Goal: Task Accomplishment & Management: Use online tool/utility

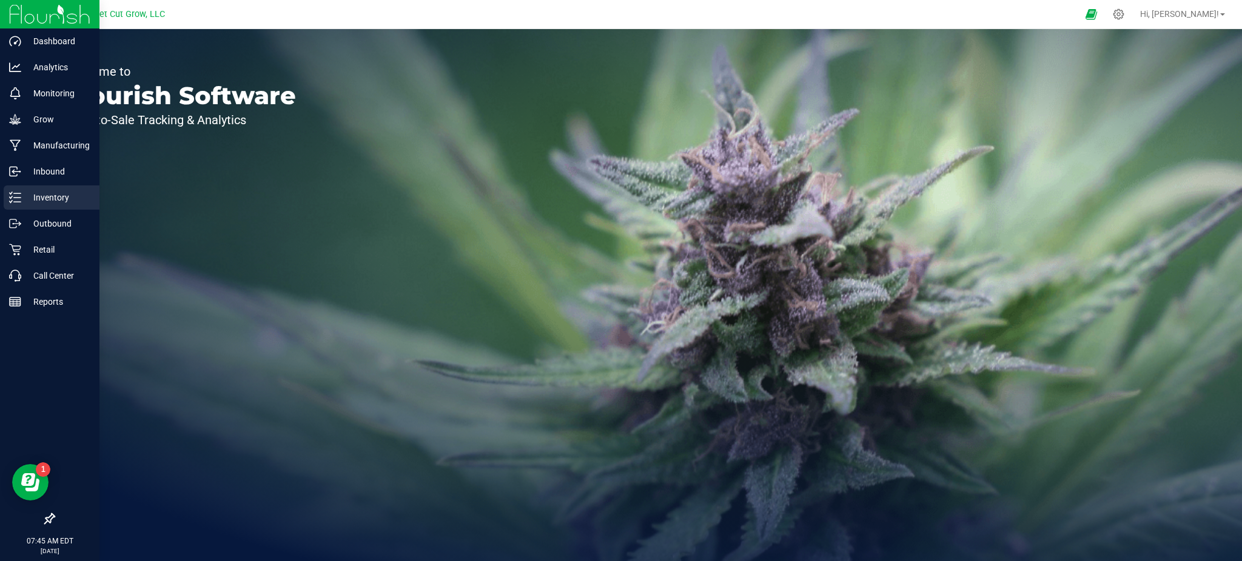
click at [68, 189] on div "Inventory" at bounding box center [52, 198] width 96 height 24
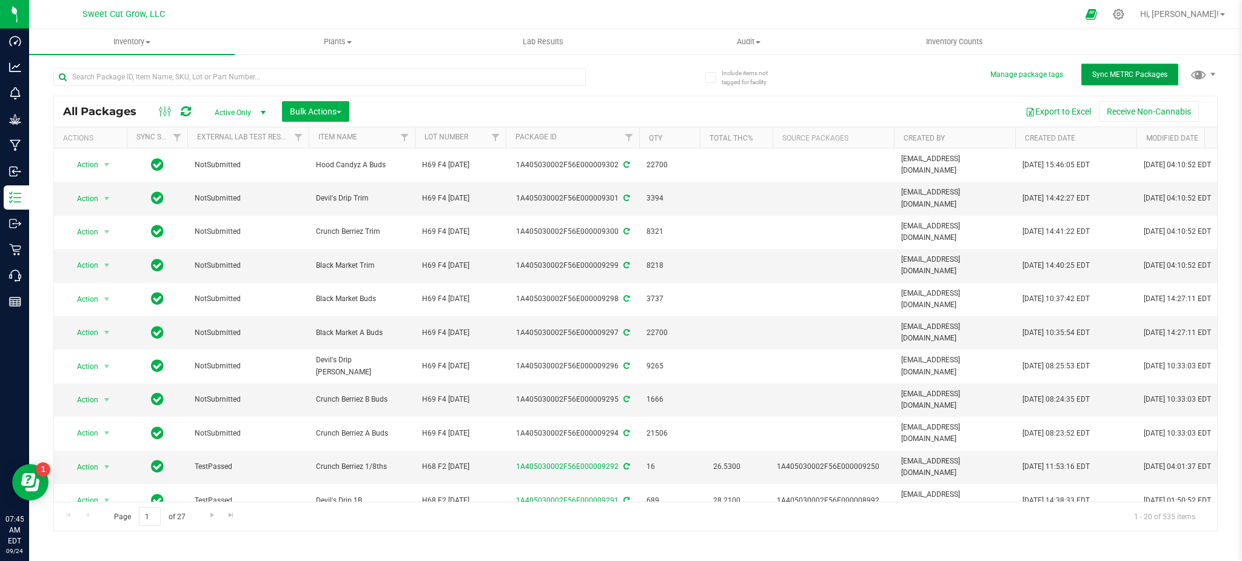
click at [1151, 83] on button "Sync METRC Packages" at bounding box center [1129, 75] width 97 height 22
click at [321, 112] on span "Bulk Actions" at bounding box center [316, 112] width 52 height 10
click at [353, 158] on span "Add to outbound order" at bounding box center [330, 161] width 82 height 10
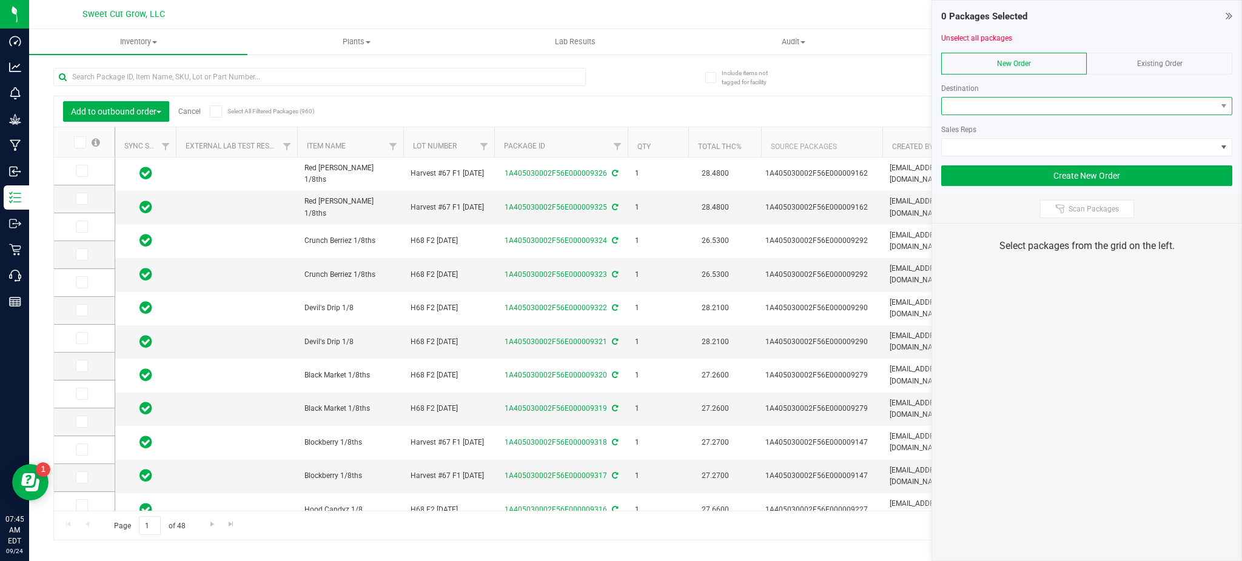
click at [994, 107] on span at bounding box center [1079, 106] width 275 height 17
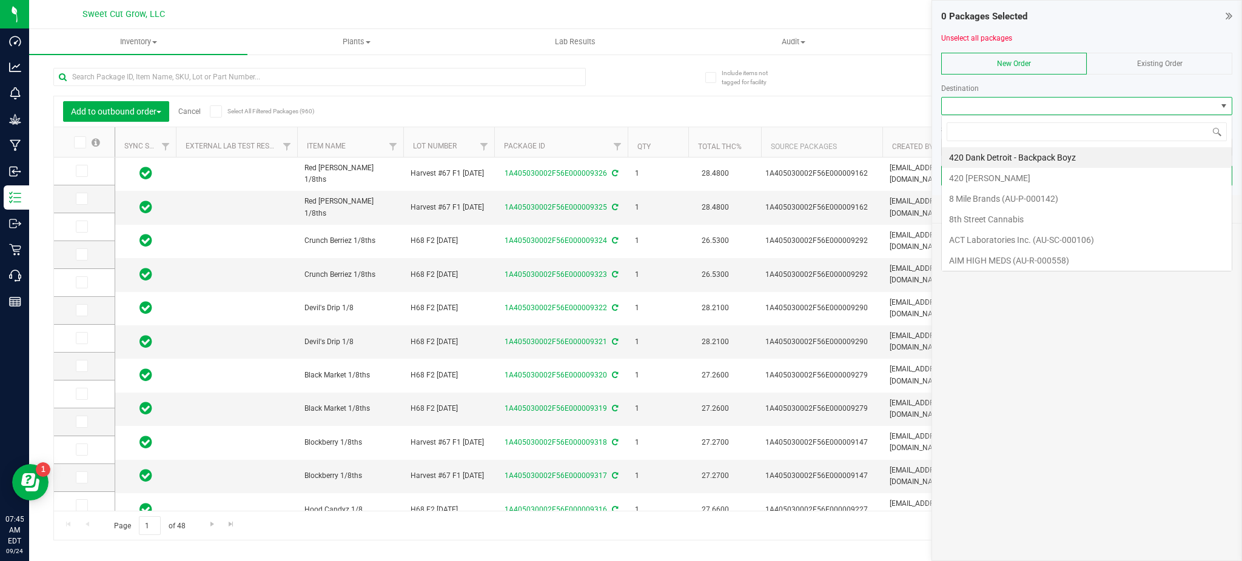
scroll to position [18, 291]
click at [1060, 159] on li "420 Dank Detroit - Backpack Boyz" at bounding box center [1087, 157] width 290 height 21
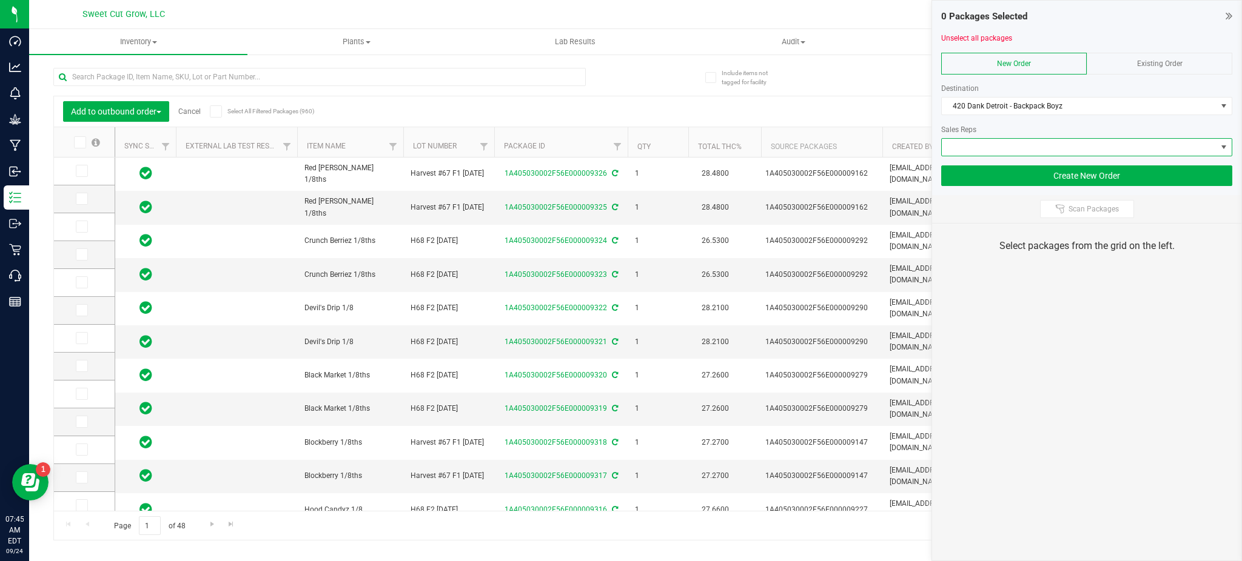
click at [1045, 146] on span at bounding box center [1079, 147] width 275 height 17
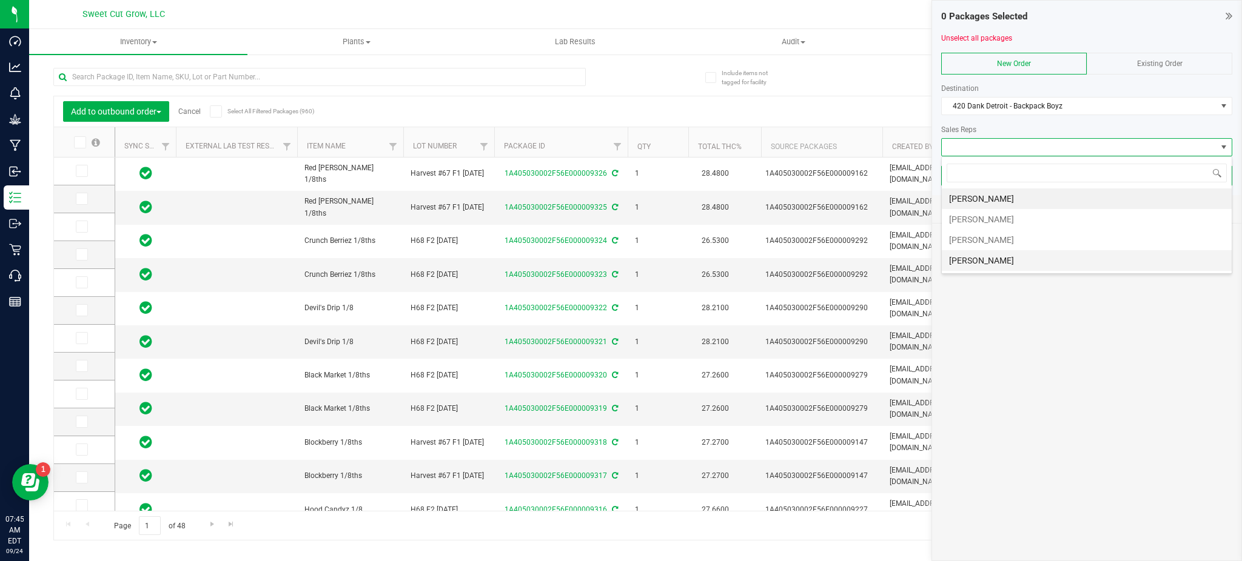
click at [1031, 258] on li "[PERSON_NAME]" at bounding box center [1087, 260] width 290 height 21
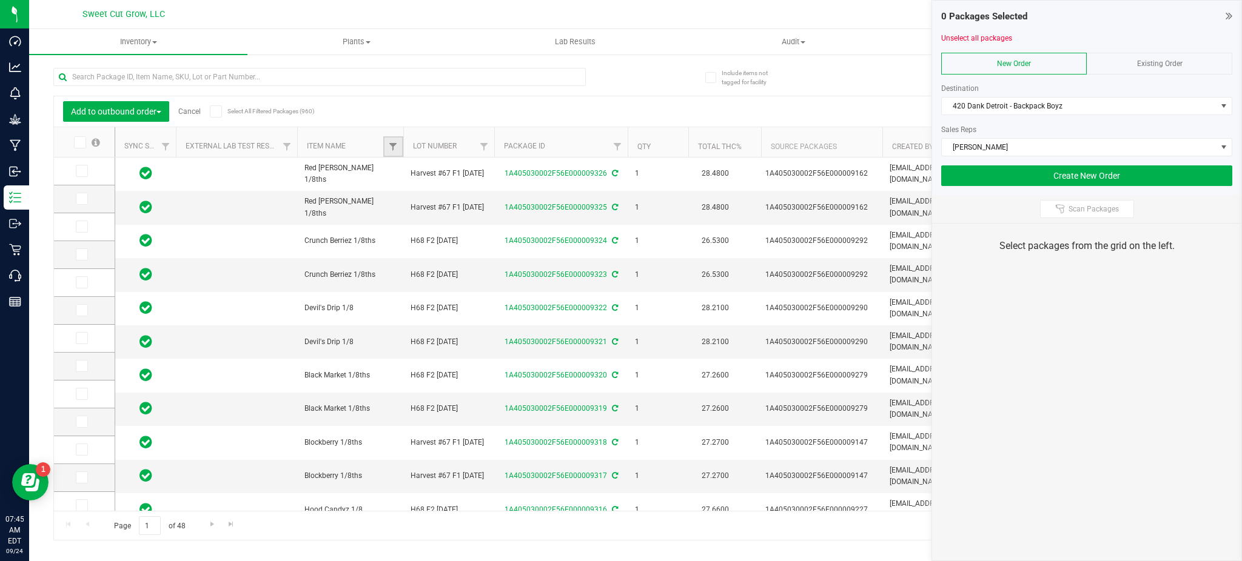
click at [386, 145] on link "Filter" at bounding box center [393, 146] width 20 height 21
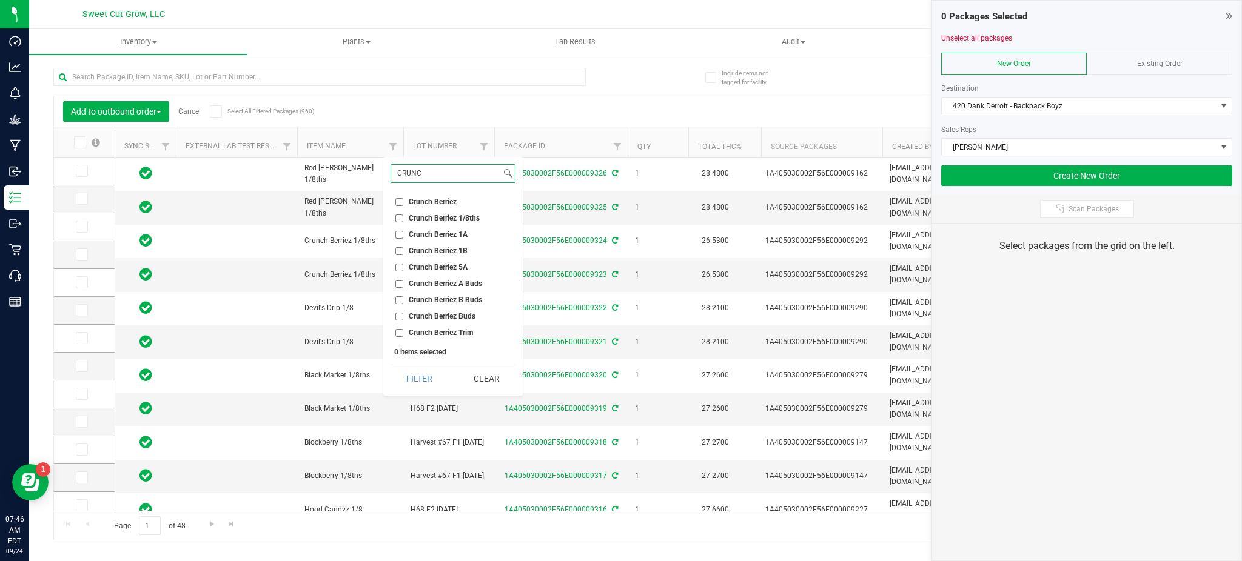
type input "CRUNC"
click at [449, 232] on span "Crunch Berriez 1A" at bounding box center [438, 234] width 59 height 7
click at [403, 232] on input "Crunch Berriez 1A" at bounding box center [399, 235] width 8 height 8
click at [424, 379] on button "Filter" at bounding box center [419, 379] width 58 height 27
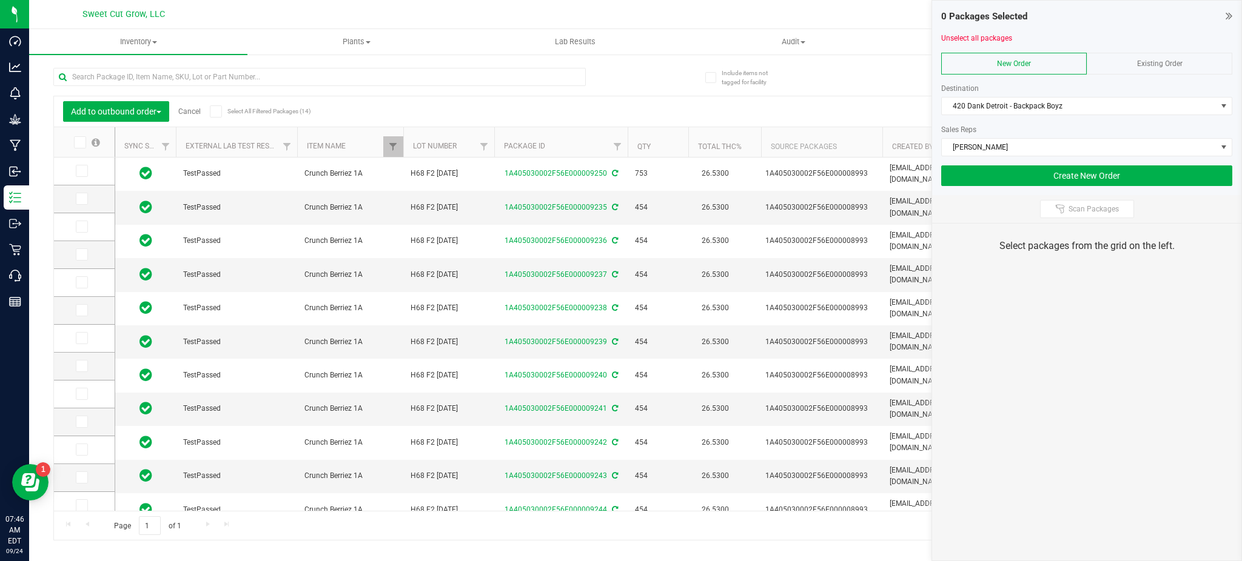
click at [600, 139] on th "Package ID" at bounding box center [560, 142] width 133 height 30
click at [564, 135] on th "Package ID" at bounding box center [560, 142] width 133 height 30
click at [85, 202] on span at bounding box center [82, 199] width 12 height 12
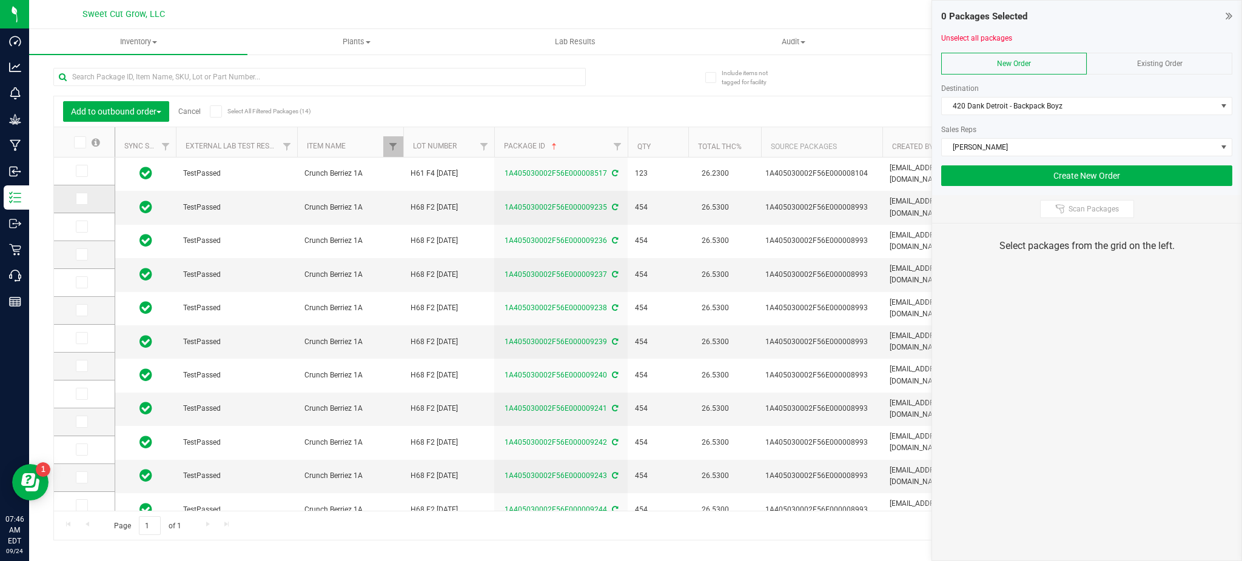
click at [0, 0] on input "checkbox" at bounding box center [0, 0] width 0 height 0
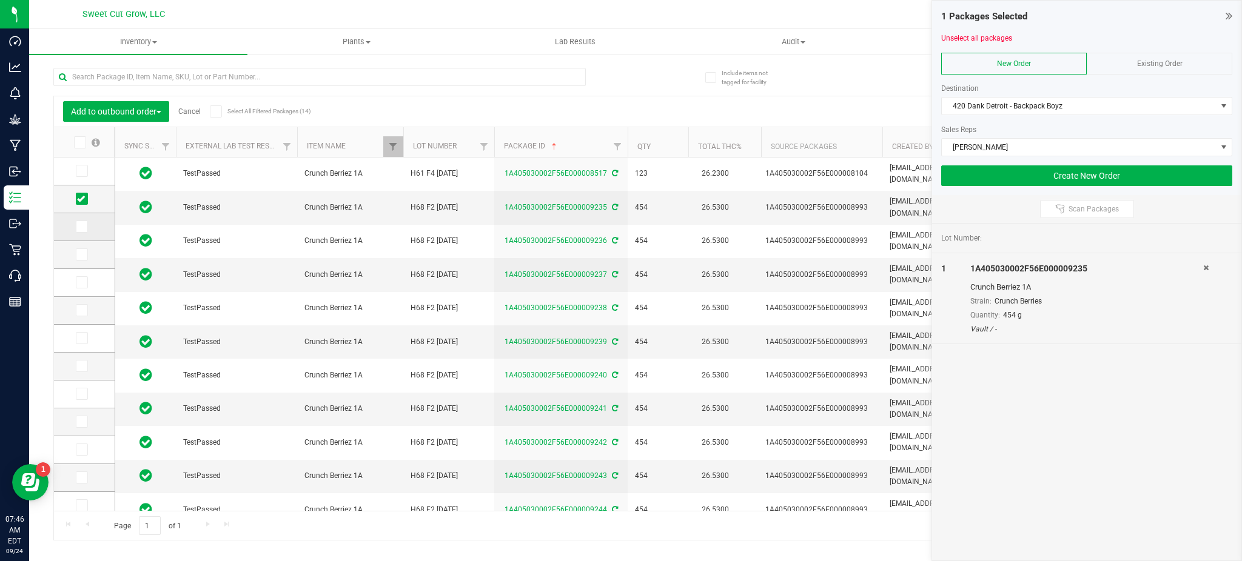
click at [83, 227] on icon at bounding box center [81, 227] width 8 height 0
click at [0, 0] on input "checkbox" at bounding box center [0, 0] width 0 height 0
click at [82, 255] on icon at bounding box center [81, 255] width 8 height 0
click at [0, 0] on input "checkbox" at bounding box center [0, 0] width 0 height 0
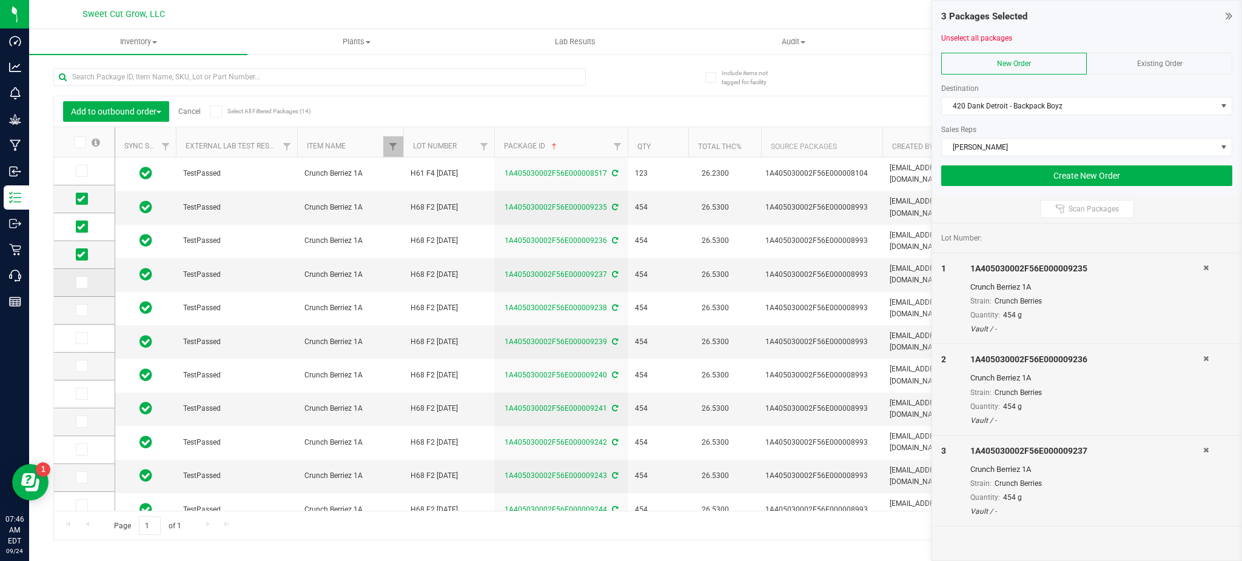
click at [82, 283] on icon at bounding box center [81, 283] width 8 height 0
click at [0, 0] on input "checkbox" at bounding box center [0, 0] width 0 height 0
click at [398, 150] on link "Filter" at bounding box center [393, 146] width 20 height 21
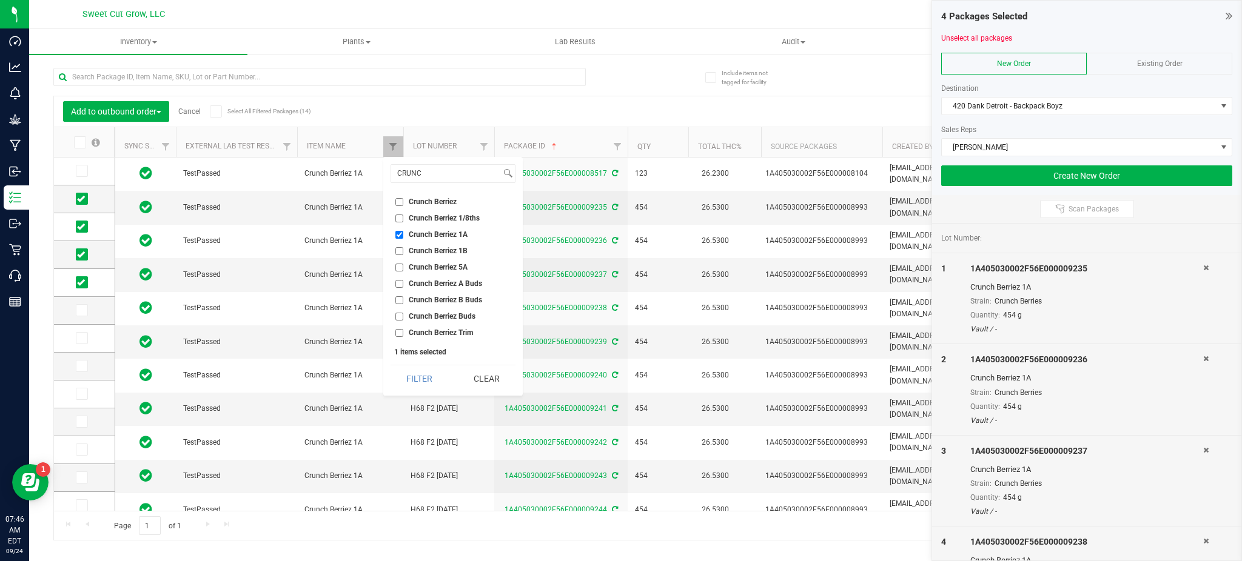
click at [434, 232] on span "Crunch Berriez 1A" at bounding box center [438, 234] width 59 height 7
click at [403, 232] on input "Crunch Berriez 1A" at bounding box center [399, 235] width 8 height 8
checkbox input "false"
click at [433, 173] on input "CRUNC" at bounding box center [446, 174] width 110 height 18
type input "C"
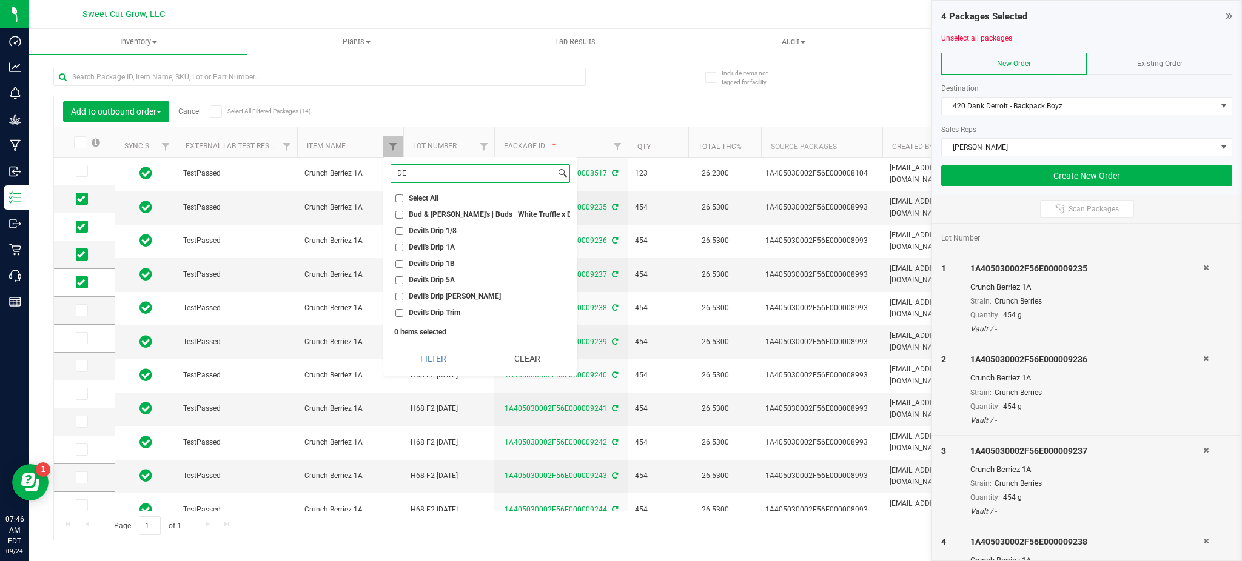
type input "D"
type input "devil"
click at [432, 247] on span "Devil's Drip 1A" at bounding box center [432, 247] width 46 height 7
click at [403, 247] on input "Devil's Drip 1A" at bounding box center [399, 248] width 8 height 8
click at [428, 369] on button "Filter" at bounding box center [432, 359] width 85 height 27
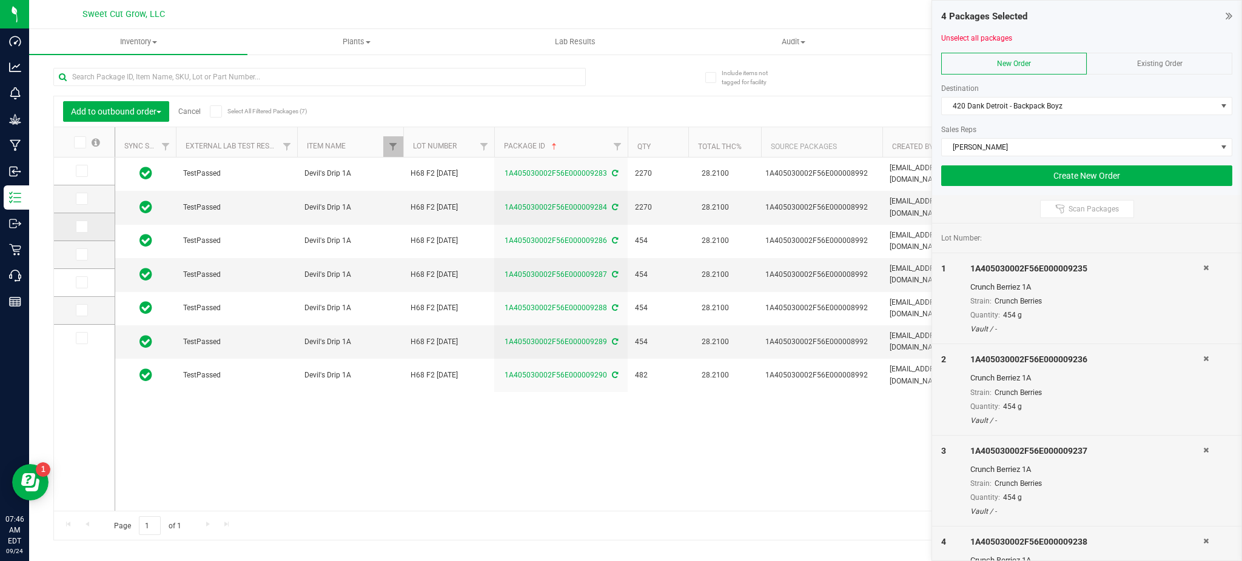
click at [79, 227] on icon at bounding box center [81, 227] width 8 height 0
click at [0, 0] on input "checkbox" at bounding box center [0, 0] width 0 height 0
click at [83, 255] on icon at bounding box center [81, 255] width 8 height 0
click at [0, 0] on input "checkbox" at bounding box center [0, 0] width 0 height 0
click at [85, 289] on span at bounding box center [82, 282] width 12 height 12
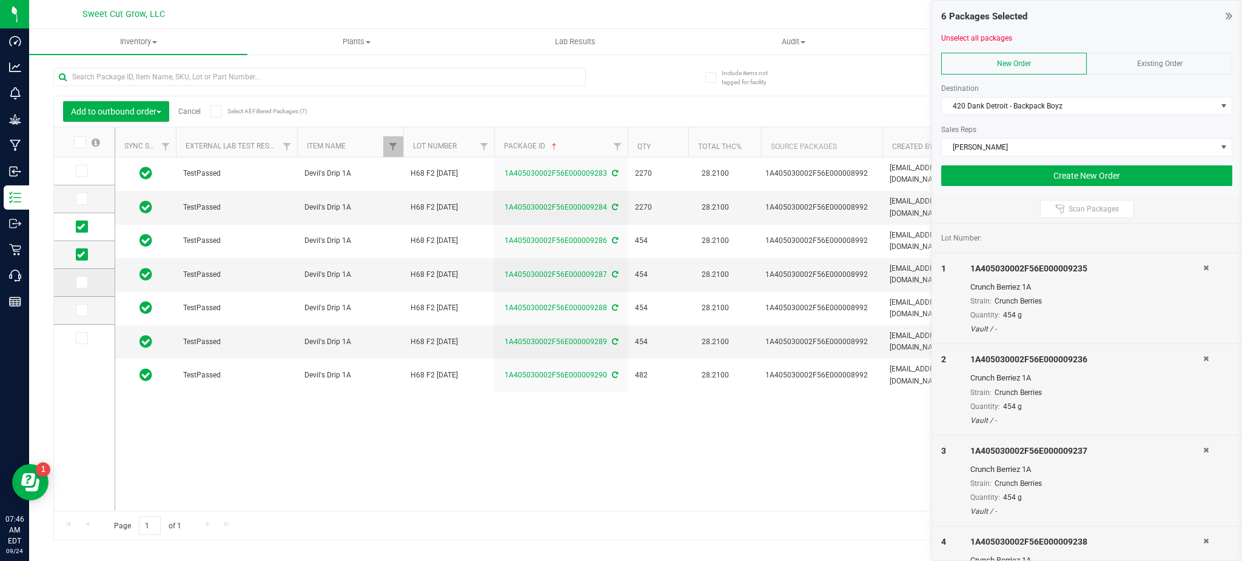
click at [0, 0] on input "checkbox" at bounding box center [0, 0] width 0 height 0
click at [84, 310] on icon at bounding box center [81, 310] width 8 height 0
click at [0, 0] on input "checkbox" at bounding box center [0, 0] width 0 height 0
click at [390, 148] on span "Filter" at bounding box center [393, 147] width 10 height 10
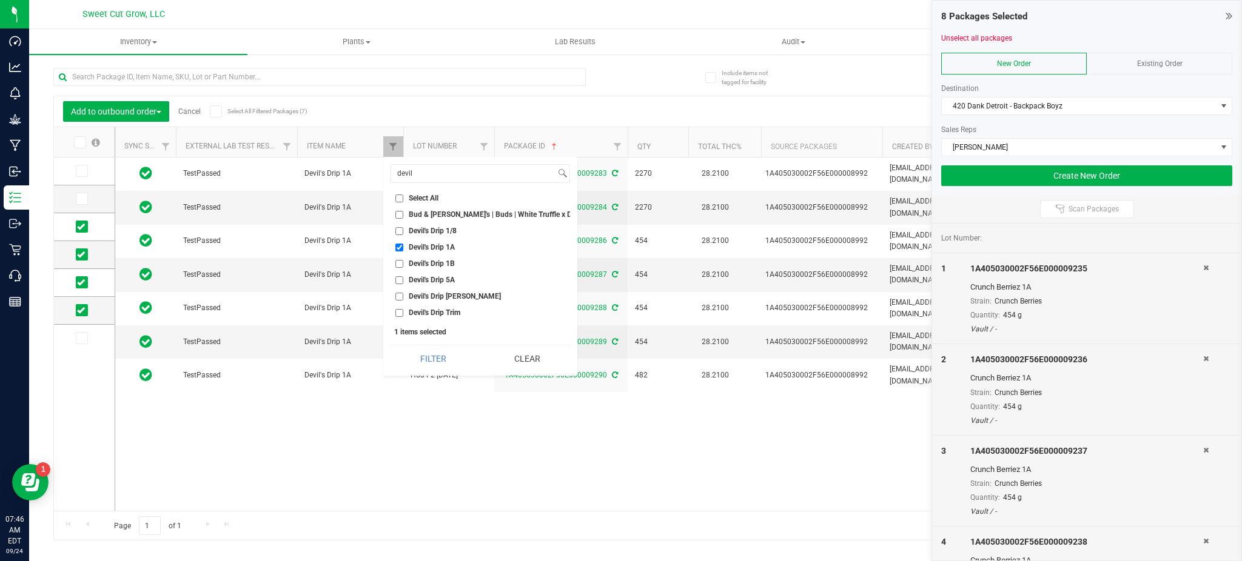
click at [414, 246] on span "Devil's Drip 1A" at bounding box center [432, 247] width 46 height 7
click at [403, 246] on input "Devil's Drip 1A" at bounding box center [399, 248] width 8 height 8
checkbox input "false"
click at [464, 173] on input "devil" at bounding box center [473, 174] width 164 height 18
type input "d"
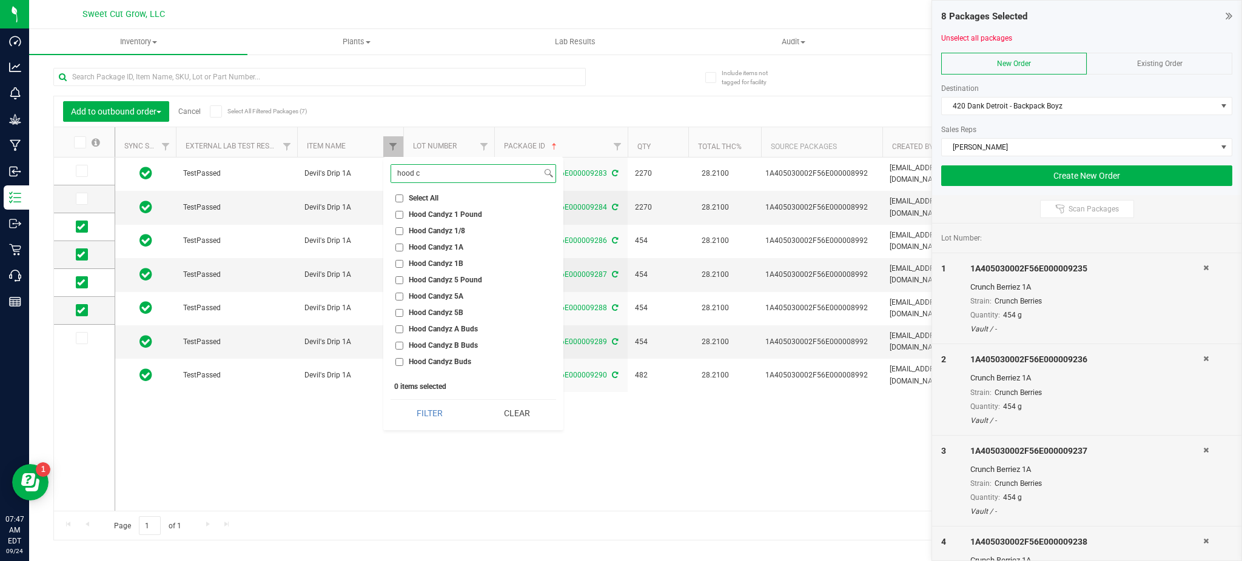
type input "hood c"
click at [431, 248] on span "Hood Candyz 1A" at bounding box center [436, 247] width 55 height 7
click at [403, 248] on input "Hood Candyz 1A" at bounding box center [399, 248] width 8 height 8
checkbox input "true"
click at [440, 420] on button "Filter" at bounding box center [429, 413] width 78 height 27
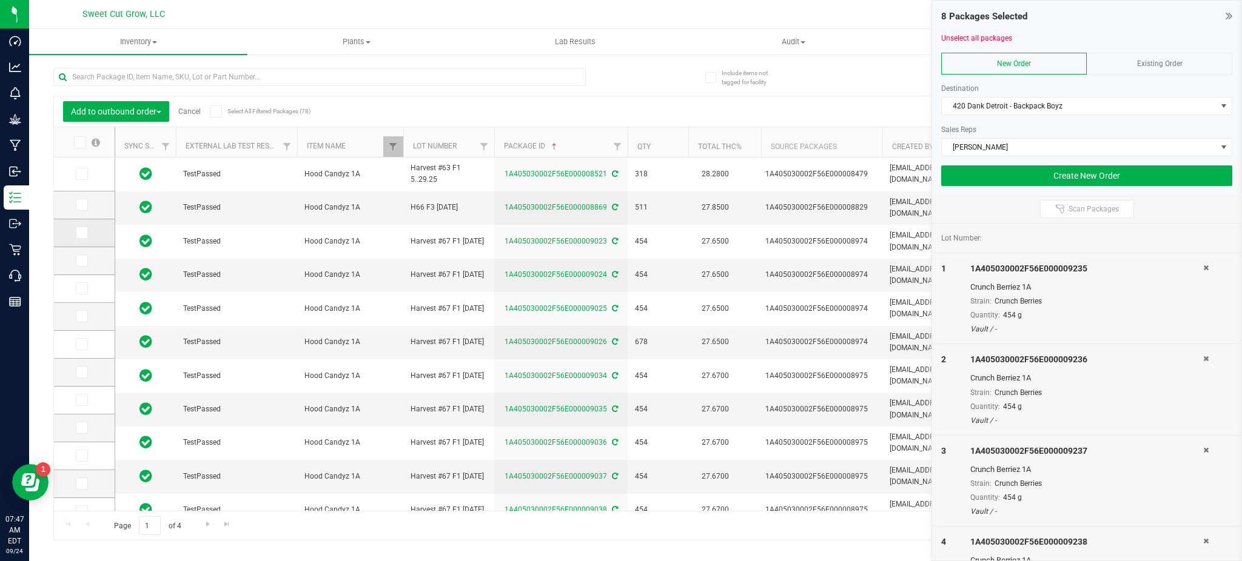
click at [86, 234] on span at bounding box center [82, 233] width 12 height 12
click at [0, 0] on input "checkbox" at bounding box center [0, 0] width 0 height 0
click at [82, 261] on icon at bounding box center [81, 261] width 8 height 0
click at [0, 0] on input "checkbox" at bounding box center [0, 0] width 0 height 0
click at [81, 289] on icon at bounding box center [81, 289] width 8 height 0
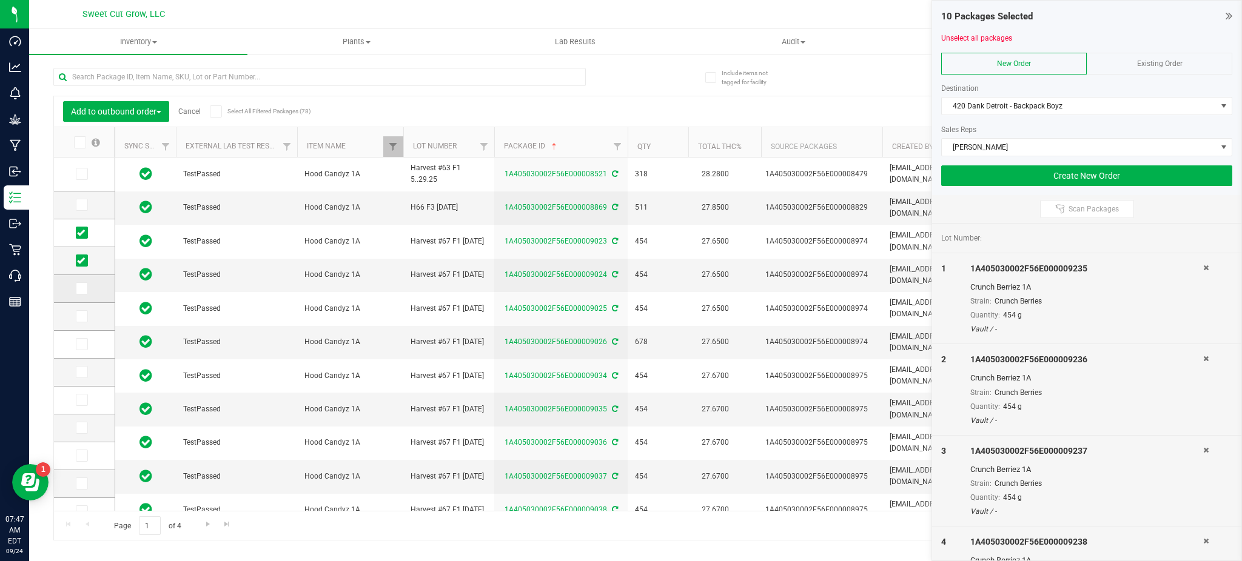
click at [0, 0] on input "checkbox" at bounding box center [0, 0] width 0 height 0
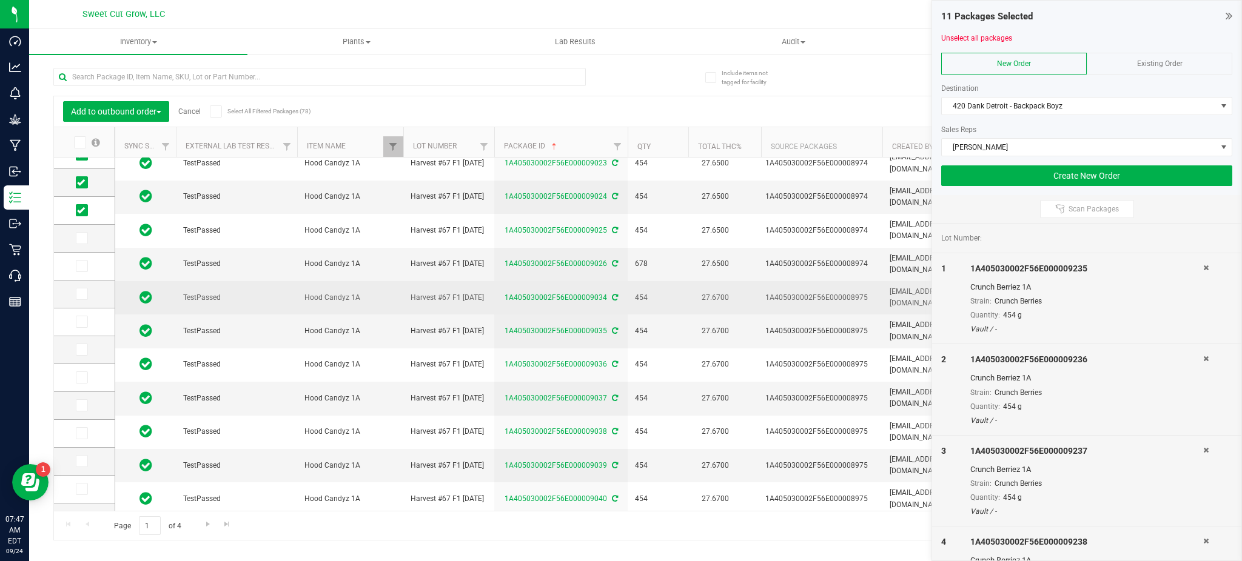
scroll to position [80, 0]
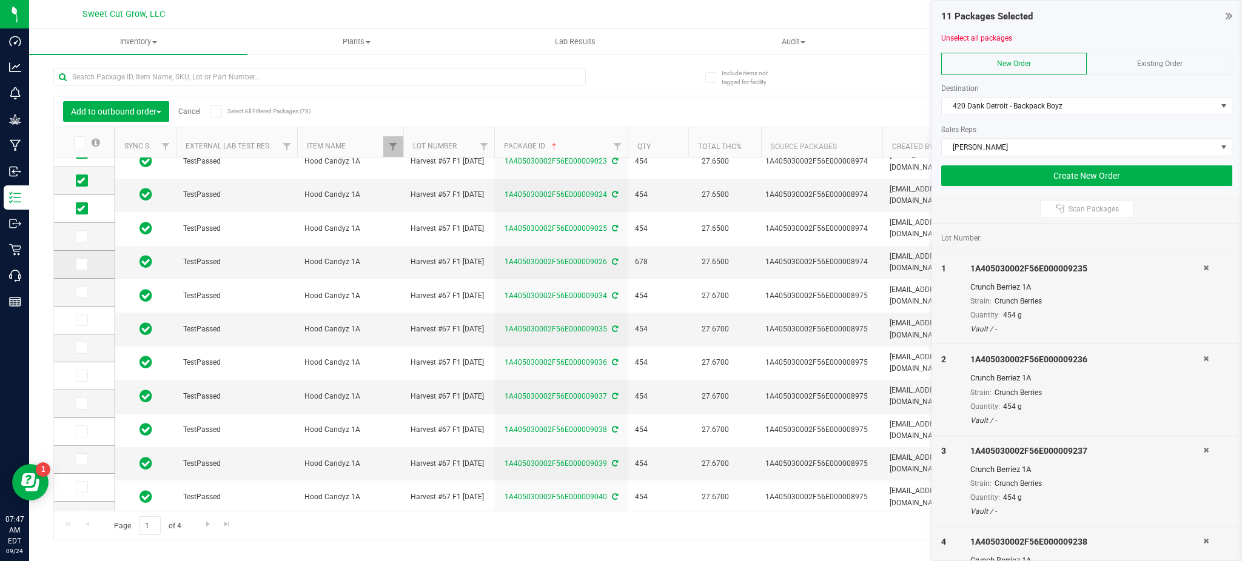
click at [82, 264] on icon at bounding box center [81, 264] width 8 height 0
click at [0, 0] on input "checkbox" at bounding box center [0, 0] width 0 height 0
click at [82, 292] on icon at bounding box center [81, 292] width 8 height 0
click at [0, 0] on input "checkbox" at bounding box center [0, 0] width 0 height 0
click at [81, 320] on icon at bounding box center [81, 320] width 8 height 0
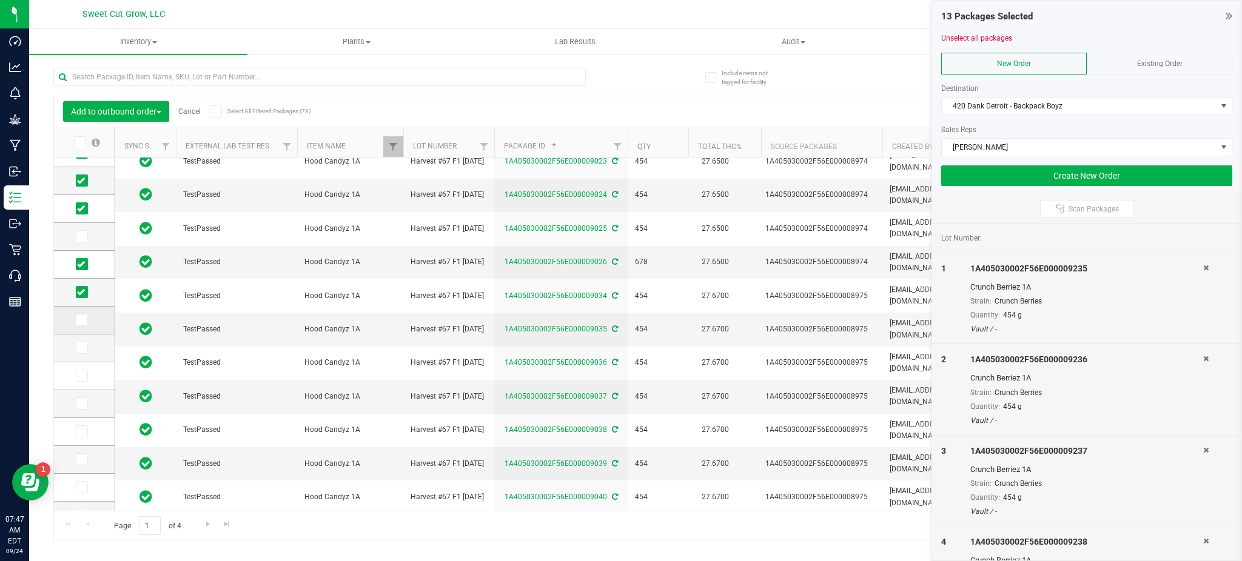
click at [0, 0] on input "checkbox" at bounding box center [0, 0] width 0 height 0
click at [81, 348] on icon at bounding box center [81, 348] width 8 height 0
click at [0, 0] on input "checkbox" at bounding box center [0, 0] width 0 height 0
click at [81, 376] on icon at bounding box center [81, 376] width 8 height 0
click at [0, 0] on input "checkbox" at bounding box center [0, 0] width 0 height 0
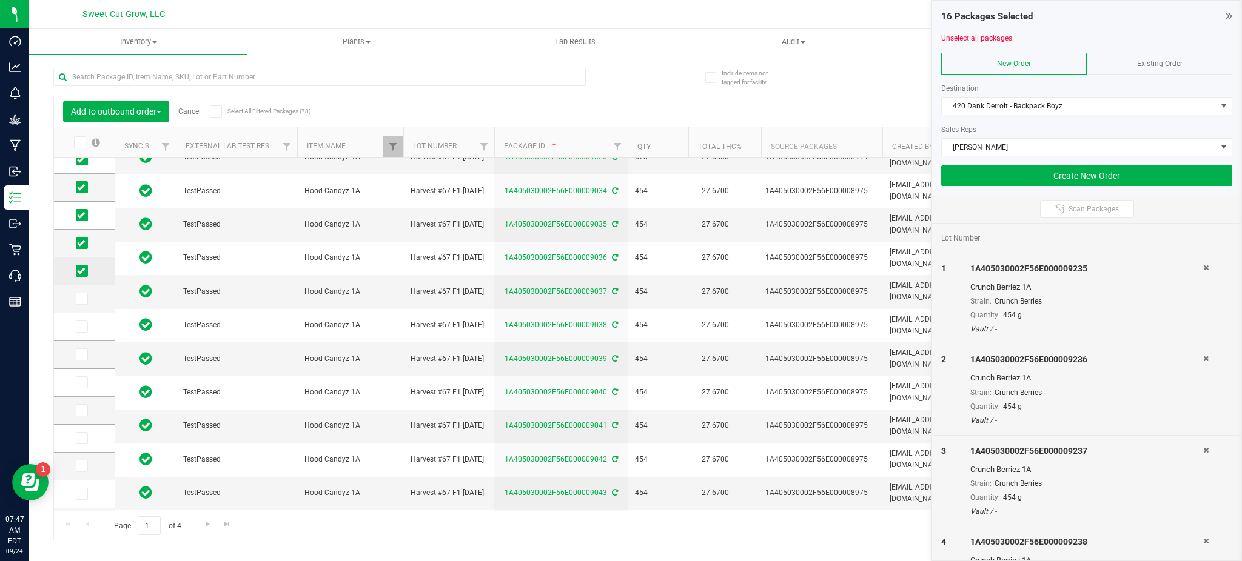
scroll to position [185, 0]
click at [81, 299] on icon at bounding box center [81, 299] width 8 height 0
click at [0, 0] on input "checkbox" at bounding box center [0, 0] width 0 height 0
click at [83, 327] on icon at bounding box center [81, 327] width 8 height 0
click at [0, 0] on input "checkbox" at bounding box center [0, 0] width 0 height 0
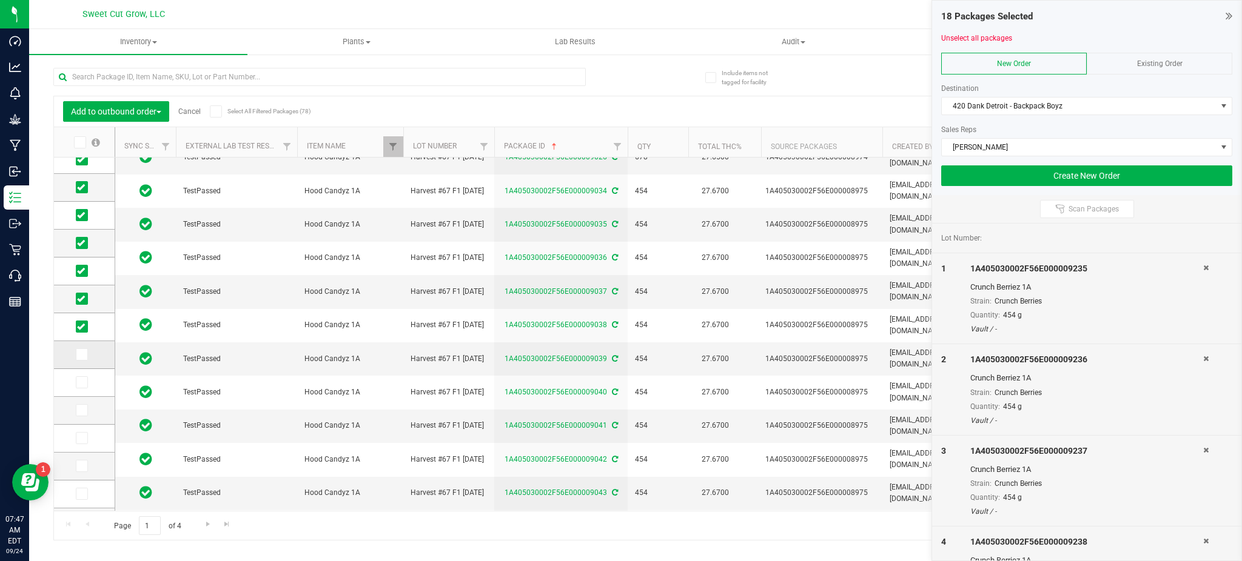
click at [83, 355] on icon at bounding box center [81, 355] width 8 height 0
click at [0, 0] on input "checkbox" at bounding box center [0, 0] width 0 height 0
click at [84, 391] on td at bounding box center [84, 383] width 61 height 28
click at [84, 383] on icon at bounding box center [81, 383] width 8 height 0
click at [0, 0] on input "checkbox" at bounding box center [0, 0] width 0 height 0
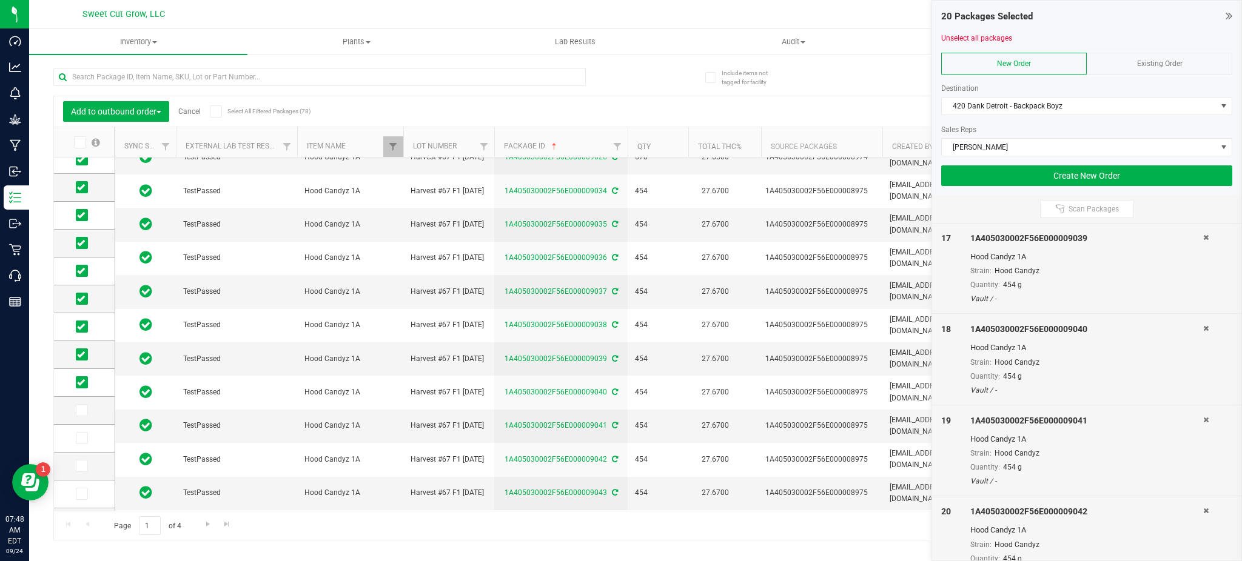
scroll to position [1518, 0]
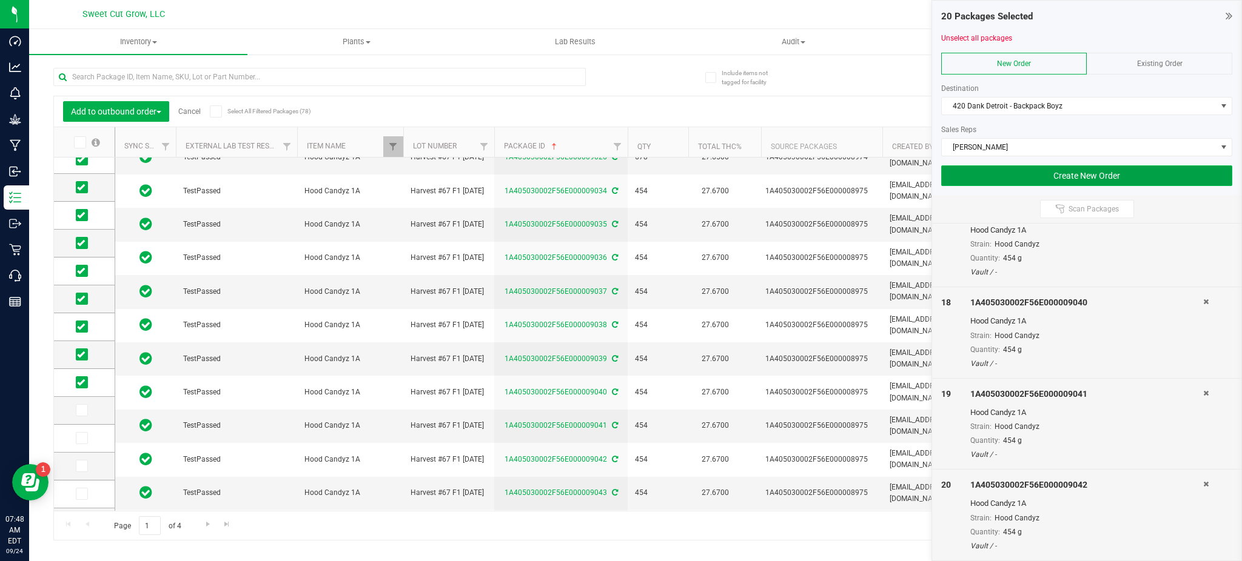
click at [1006, 178] on button "Create New Order" at bounding box center [1086, 176] width 291 height 21
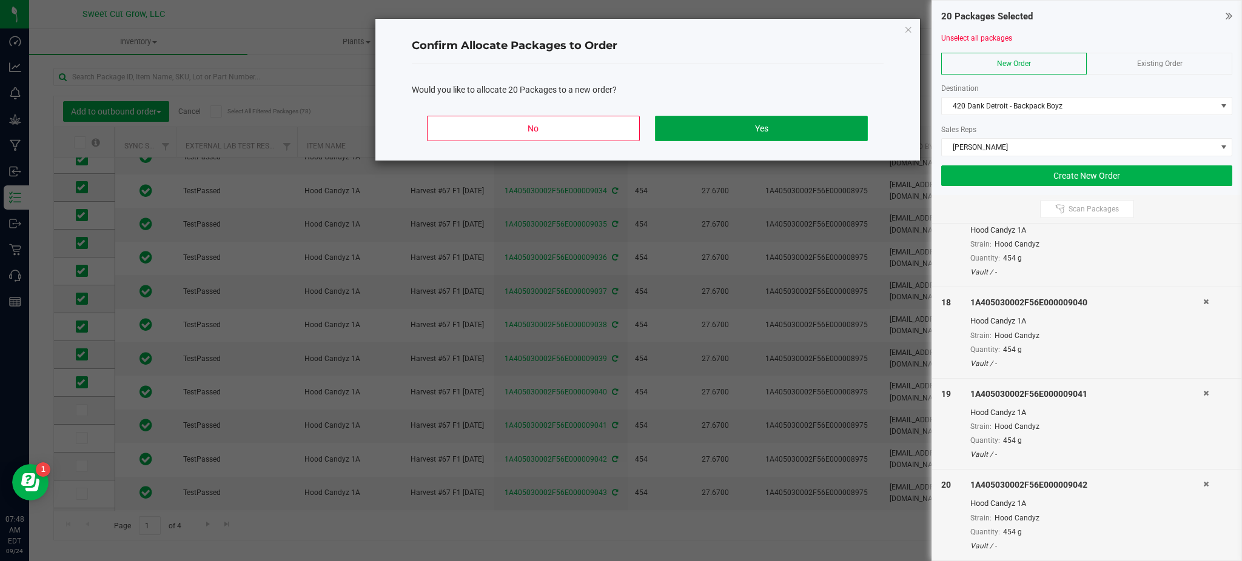
click at [799, 135] on button "Yes" at bounding box center [761, 128] width 212 height 25
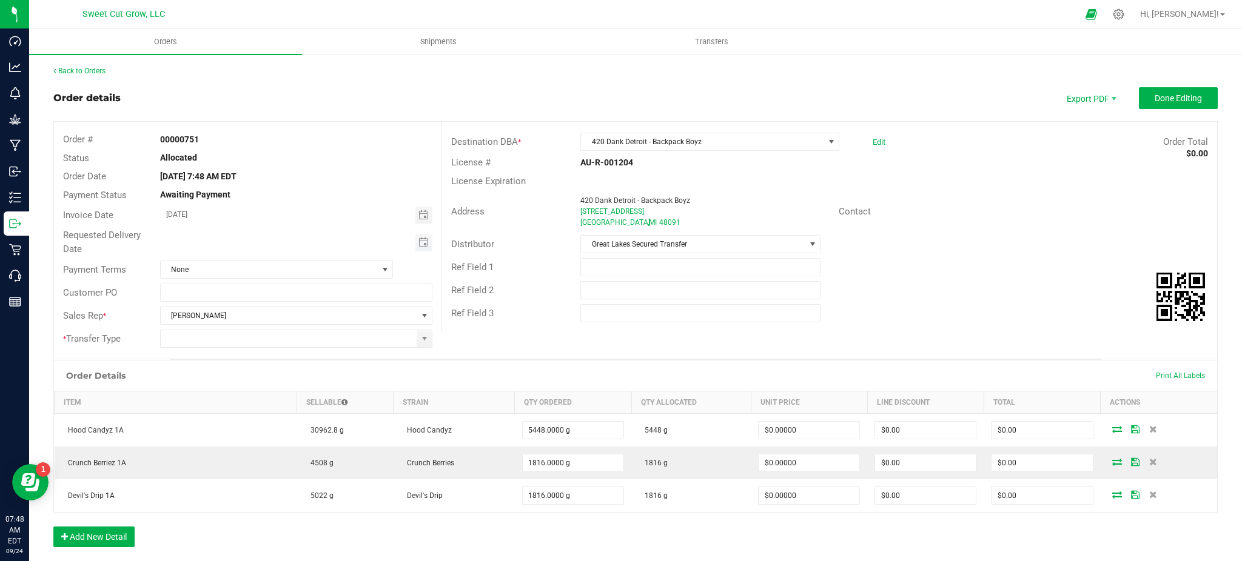
click at [421, 234] on span "Toggle calendar" at bounding box center [424, 242] width 18 height 17
click at [280, 361] on span "25" at bounding box center [285, 362] width 18 height 19
type input "[DATE]"
click at [424, 213] on span "Toggle calendar" at bounding box center [424, 215] width 18 height 17
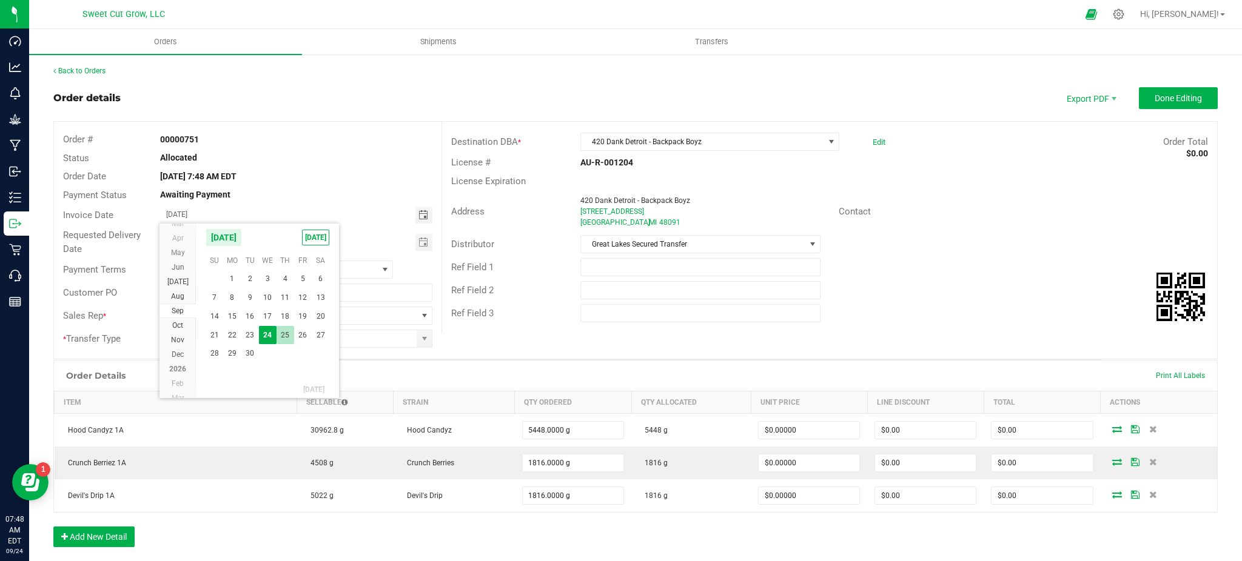
click at [288, 330] on span "25" at bounding box center [285, 335] width 18 height 19
type input "[DATE]"
click at [266, 269] on span "None" at bounding box center [269, 269] width 217 height 17
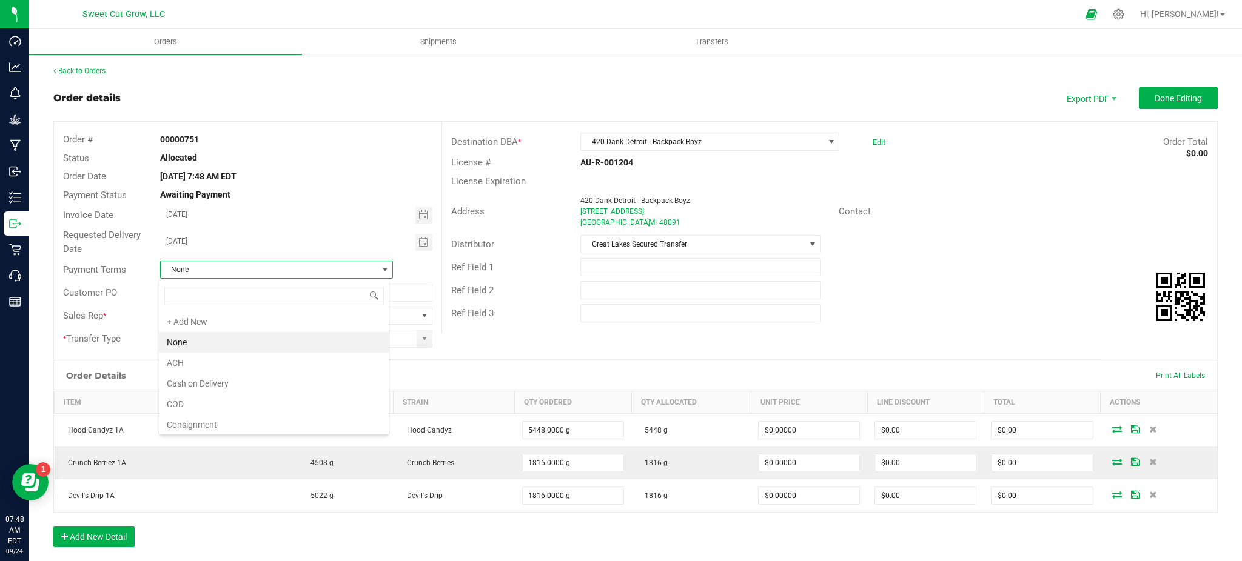
scroll to position [18, 230]
click at [238, 401] on li "COD" at bounding box center [273, 404] width 229 height 21
click at [409, 336] on input at bounding box center [289, 338] width 256 height 17
click at [427, 346] on span at bounding box center [424, 338] width 15 height 17
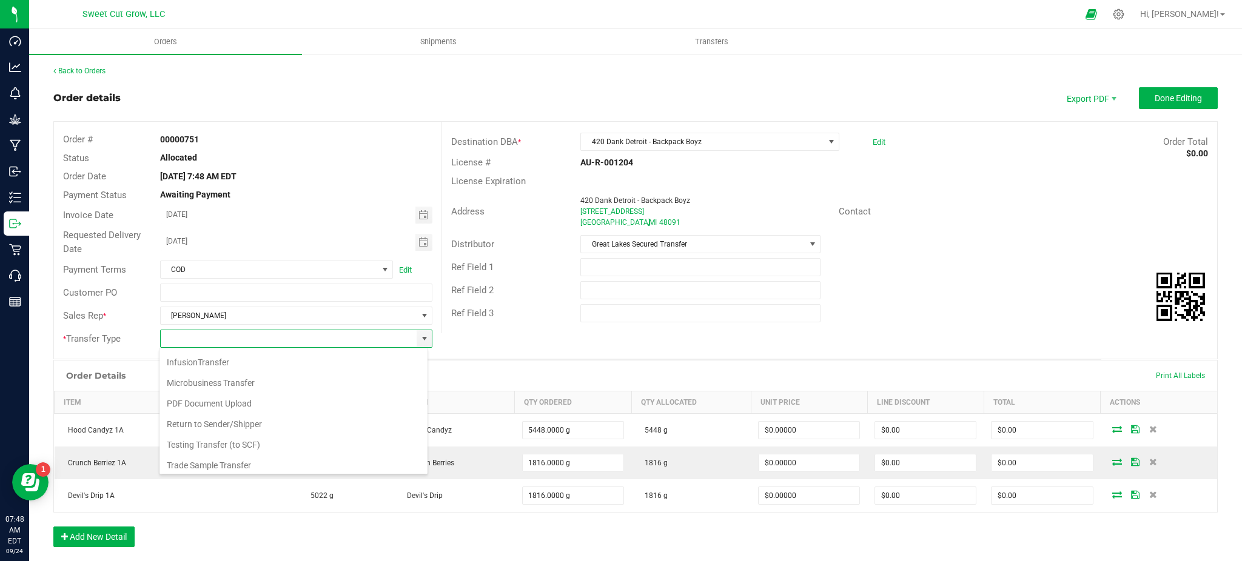
scroll to position [127, 0]
click at [259, 460] on li "Wholesale Transfer" at bounding box center [293, 462] width 268 height 21
type input "Wholesale Transfer"
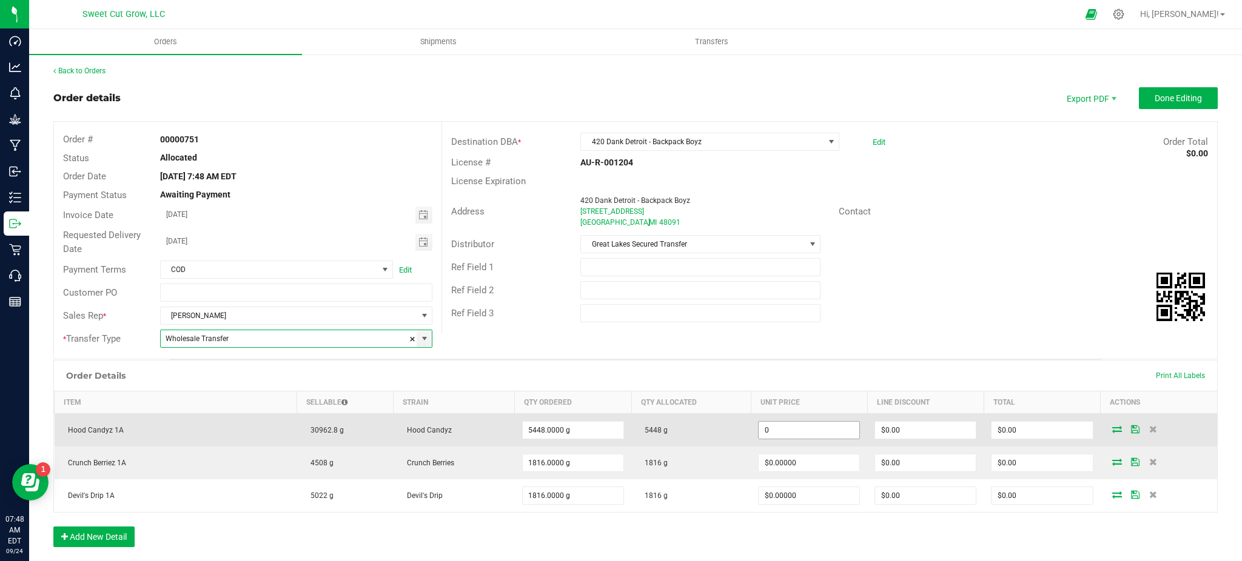
click at [773, 428] on input "0" at bounding box center [808, 430] width 101 height 17
paste input "1.651982379"
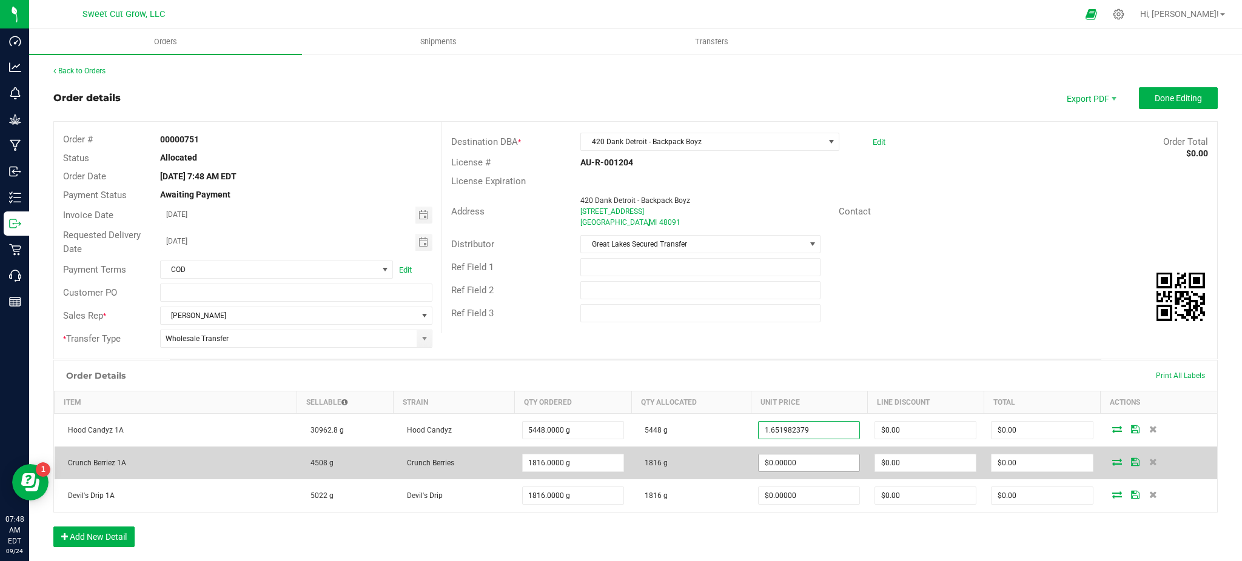
type input "$1.65198"
type input "$9,000.00"
click at [777, 464] on input "0" at bounding box center [808, 463] width 101 height 17
paste input "1.651982379"
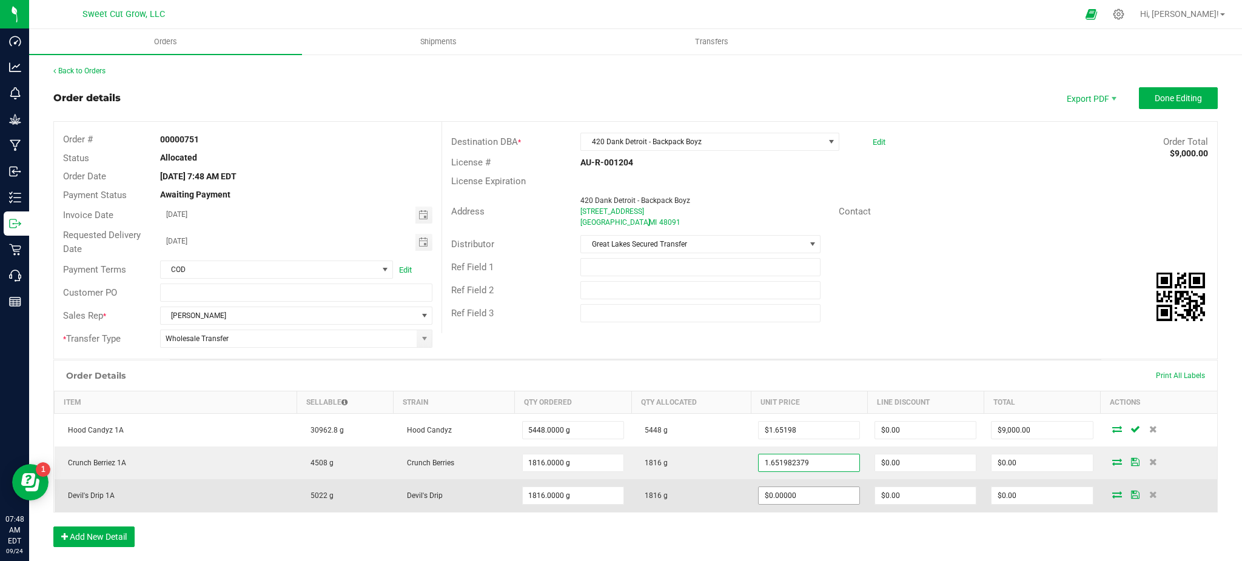
type input "$1.65198"
type input "$3,000.00"
click at [768, 495] on input "0" at bounding box center [808, 495] width 101 height 17
paste input "1.651982379"
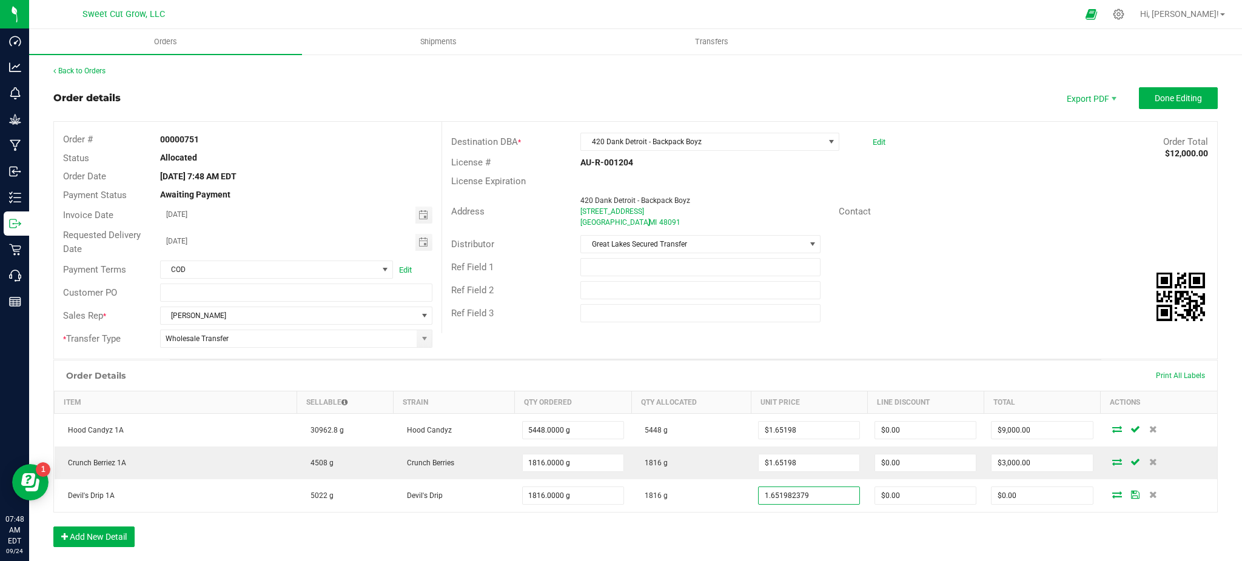
type input "$1.65198"
type input "$3,000.00"
click at [856, 544] on div "Order Details Print All Labels Item Sellable Strain Qty Ordered Qty Allocated U…" at bounding box center [635, 459] width 1164 height 199
click at [985, 300] on div "Ref Field 2" at bounding box center [829, 290] width 775 height 23
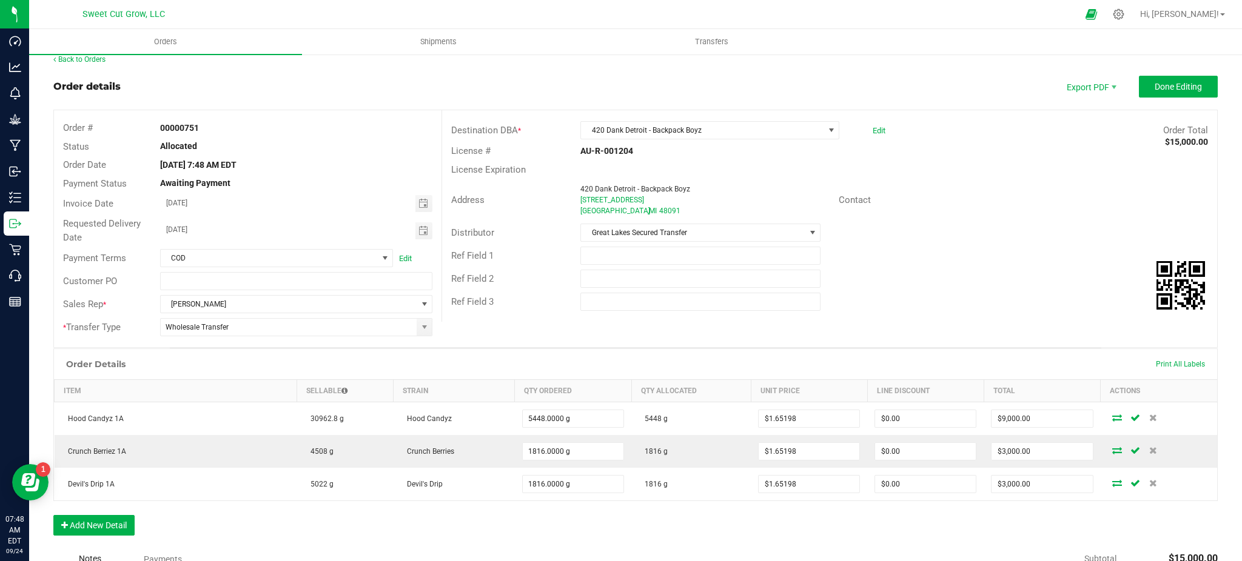
scroll to position [0, 0]
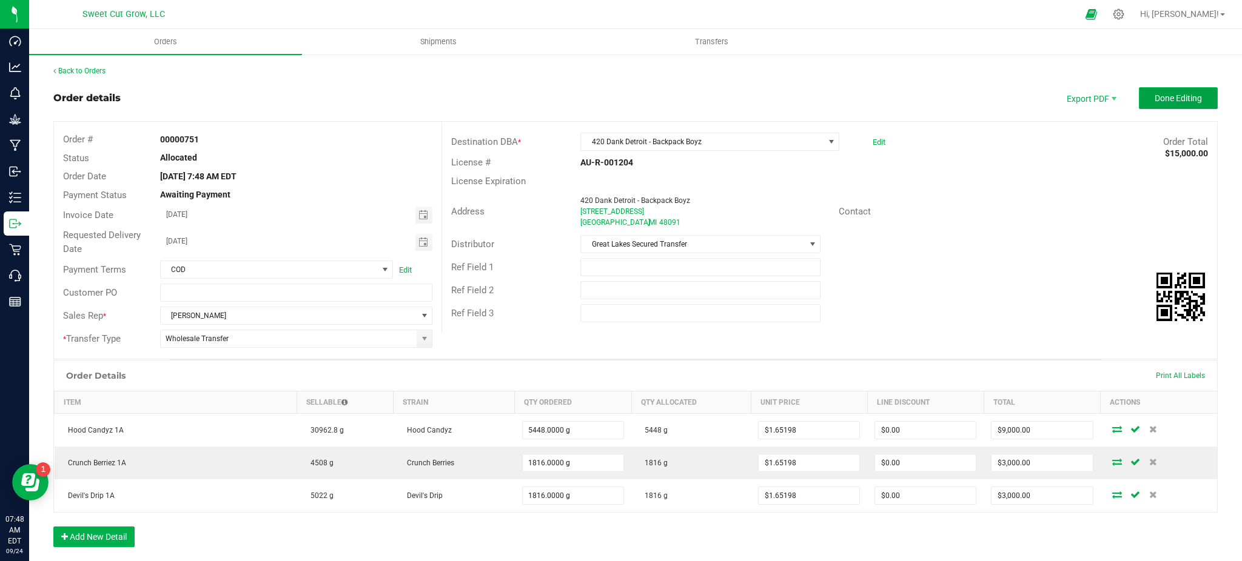
click at [1139, 107] on button "Done Editing" at bounding box center [1178, 98] width 79 height 22
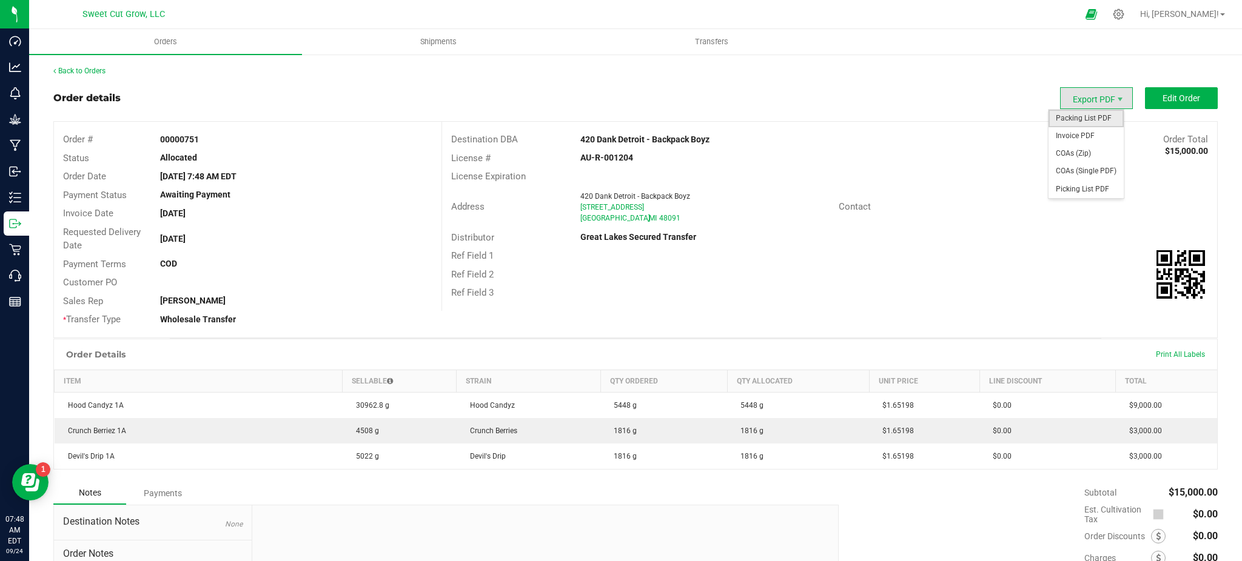
click at [1090, 116] on span "Packing List PDF" at bounding box center [1085, 119] width 75 height 18
click at [82, 67] on link "Back to Orders" at bounding box center [79, 71] width 52 height 8
